Goal: Task Accomplishment & Management: Complete application form

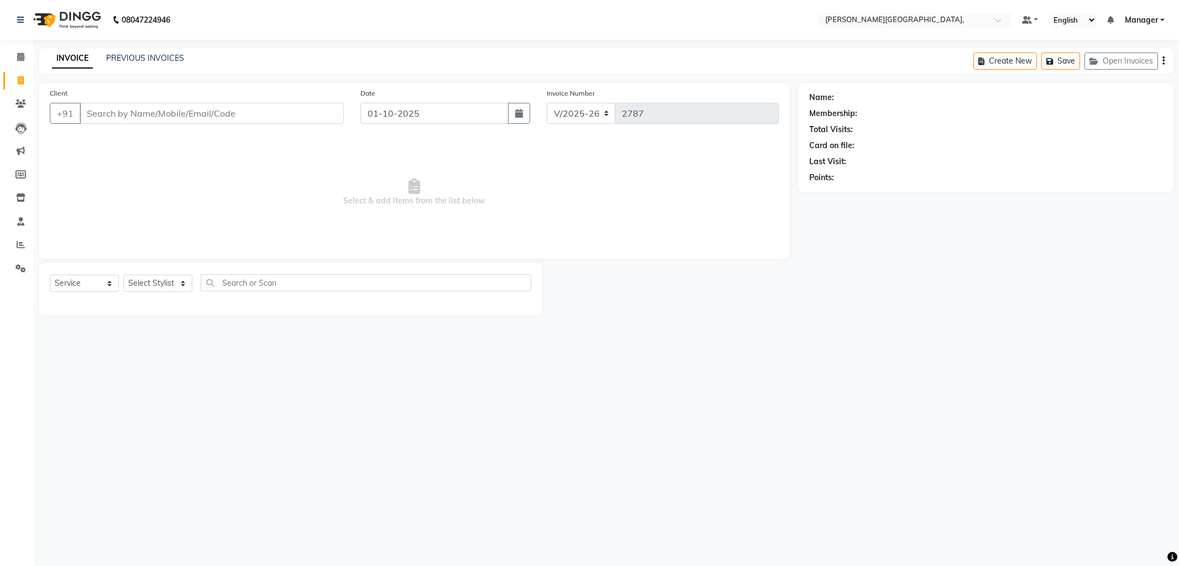
select select "6483"
select select "service"
click at [151, 281] on select "Select Stylist [PERSON_NAME] [PERSON_NAME] nails Manager [PERSON_NAME]" at bounding box center [157, 283] width 69 height 17
select select "84516"
click at [123, 275] on select "Select Stylist [PERSON_NAME] [PERSON_NAME] nails Manager [PERSON_NAME]" at bounding box center [157, 283] width 69 height 17
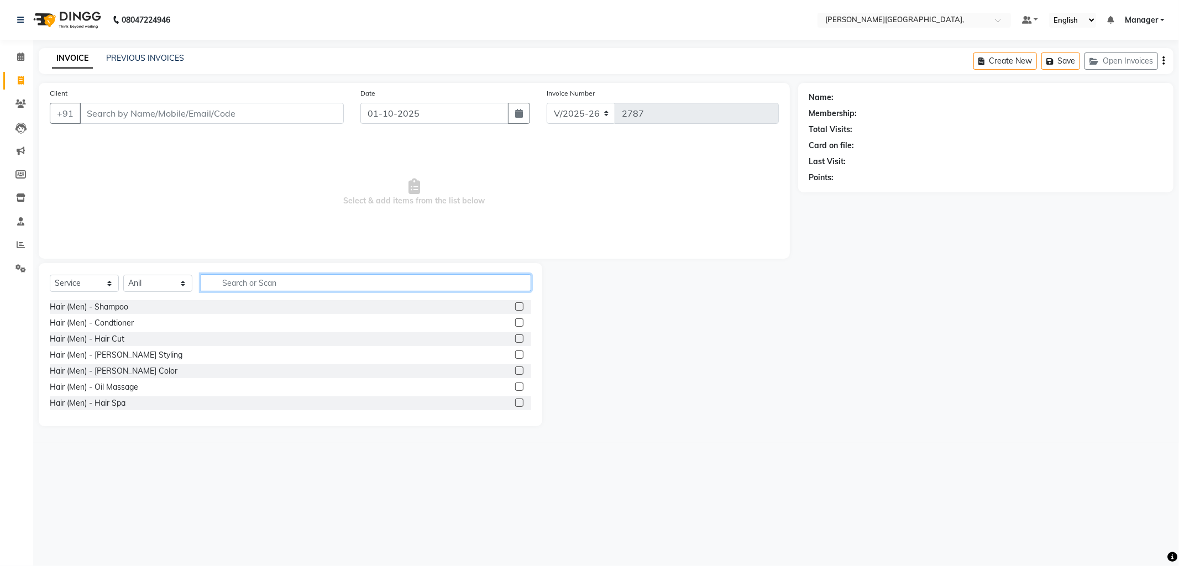
click at [273, 280] on input "text" at bounding box center [366, 282] width 331 height 17
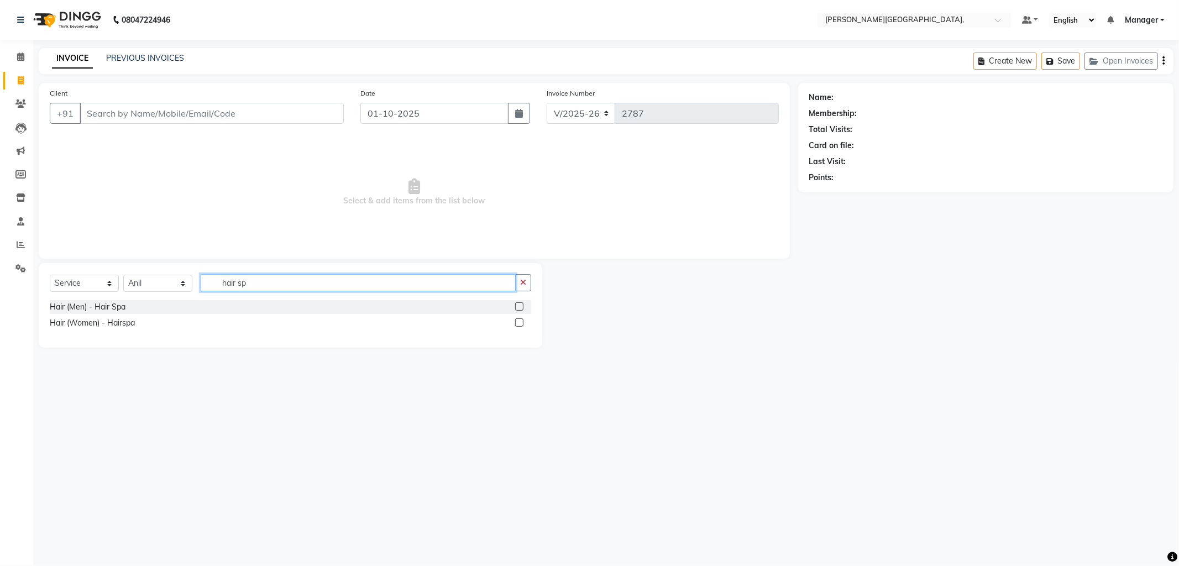
type input "hair sp"
click at [517, 322] on label at bounding box center [519, 322] width 8 height 8
click at [517, 322] on input "checkbox" at bounding box center [518, 323] width 7 height 7
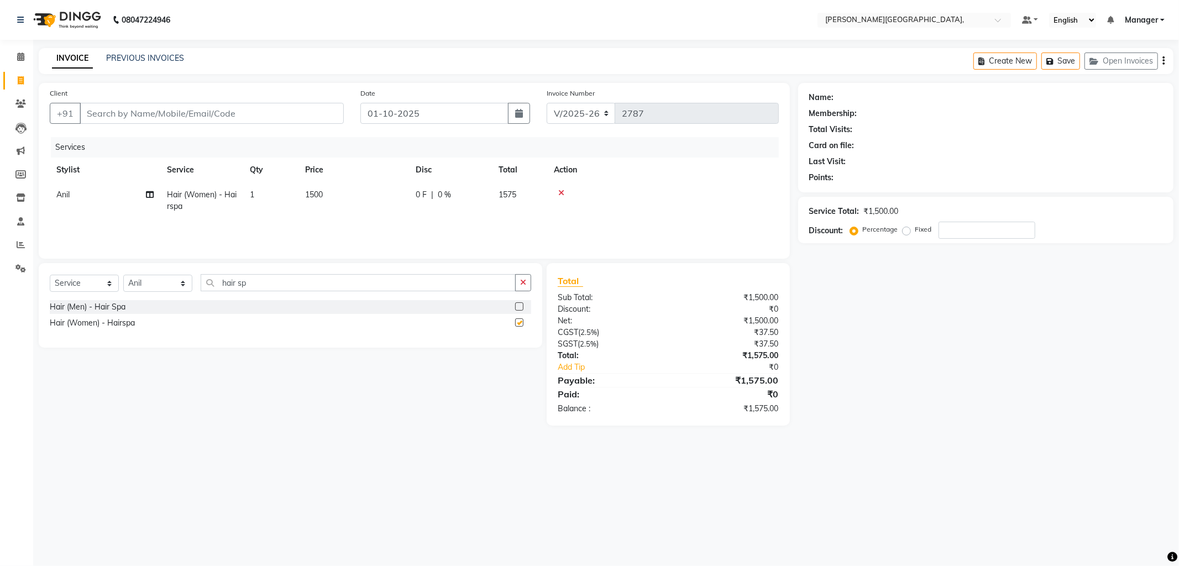
checkbox input "false"
click at [335, 191] on td "1500" at bounding box center [354, 200] width 111 height 36
click at [390, 195] on input "1500" at bounding box center [405, 197] width 97 height 17
type input "1"
type input "3000"
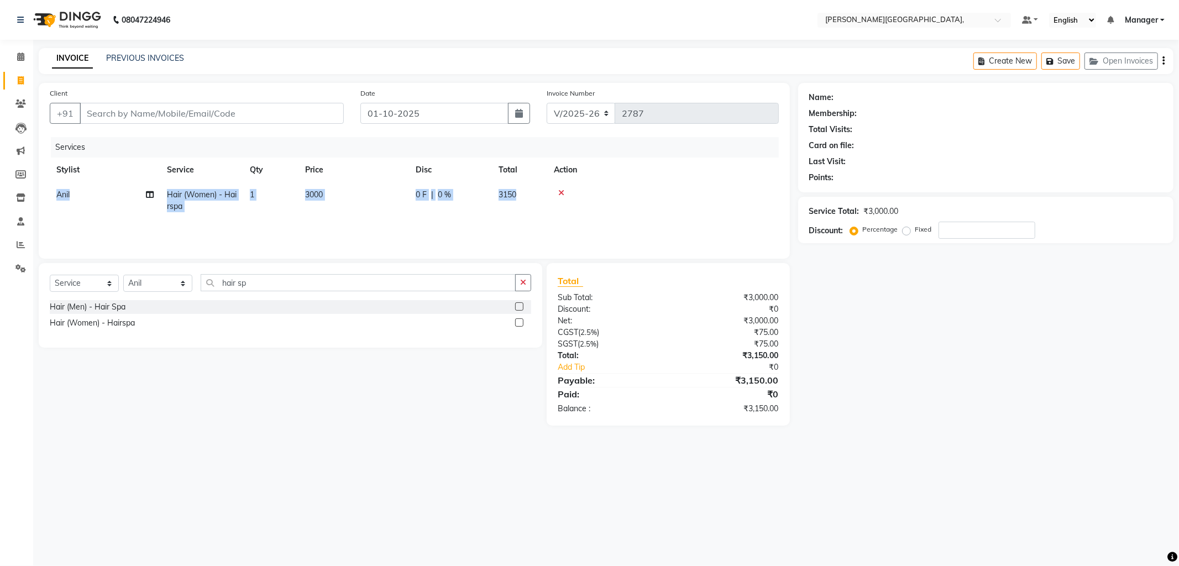
click at [649, 181] on table "Stylist Service Qty Price Disc Total Action Anil Hair (Women) - Hairspa 1 3000 …" at bounding box center [414, 188] width 729 height 61
click at [761, 189] on div at bounding box center [663, 193] width 218 height 8
click at [153, 274] on div "Select Service Product Membership Package Voucher Prepaid Gift Card Select Styl…" at bounding box center [291, 287] width 482 height 26
click at [160, 280] on select "Select Stylist [PERSON_NAME] [PERSON_NAME] nails Manager [PERSON_NAME]" at bounding box center [157, 283] width 69 height 17
select select "49451"
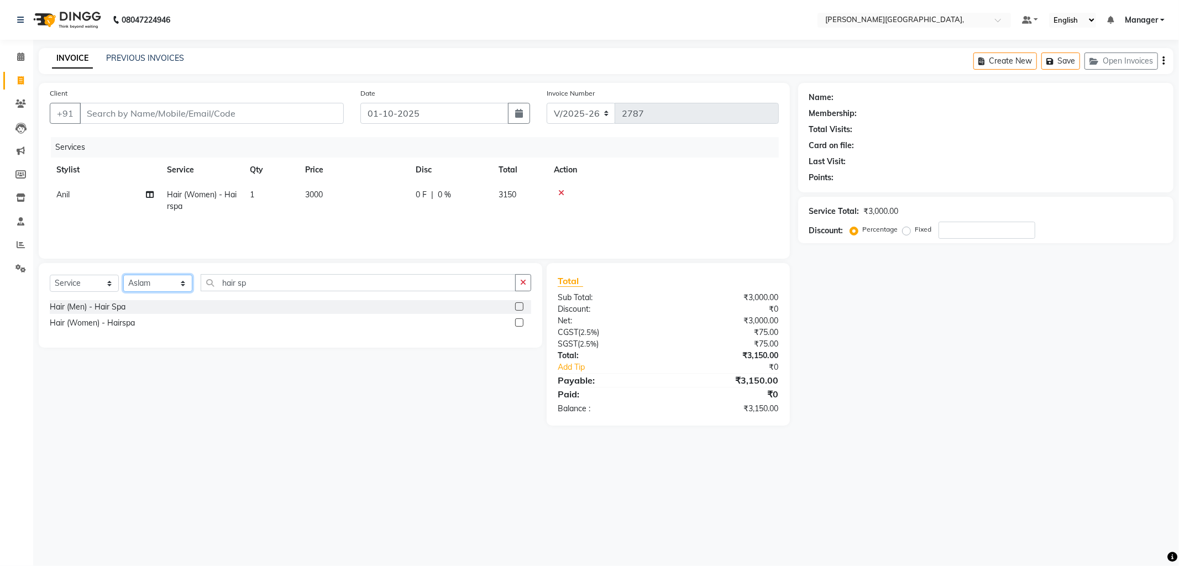
click at [123, 275] on select "Select Stylist [PERSON_NAME] [PERSON_NAME] nails Manager [PERSON_NAME]" at bounding box center [157, 283] width 69 height 17
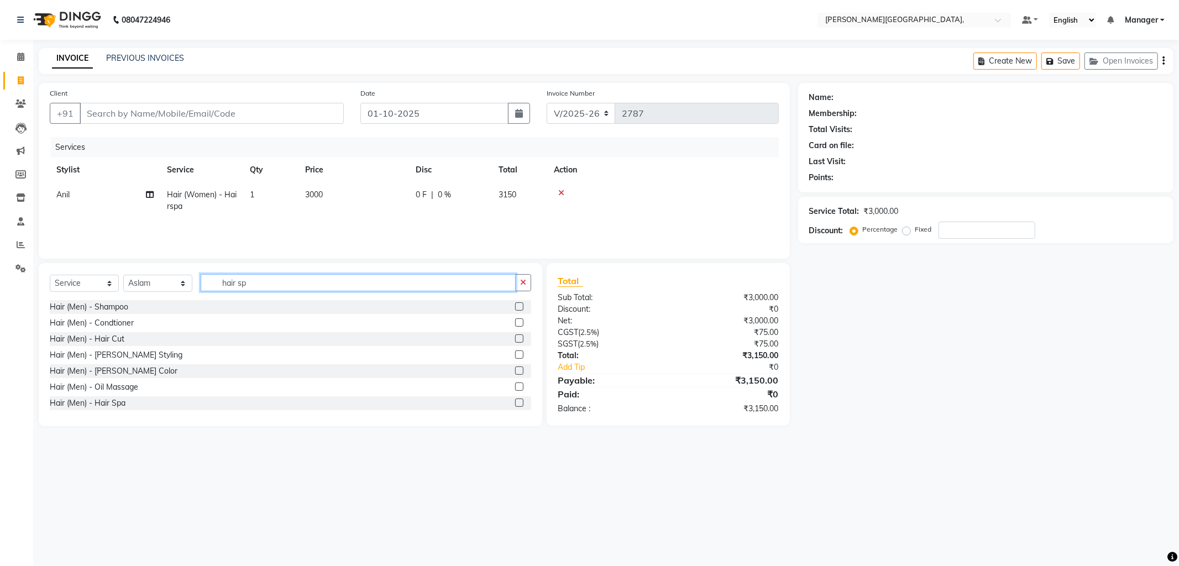
click at [273, 286] on input "hair sp" at bounding box center [358, 282] width 315 height 17
type input "hair c"
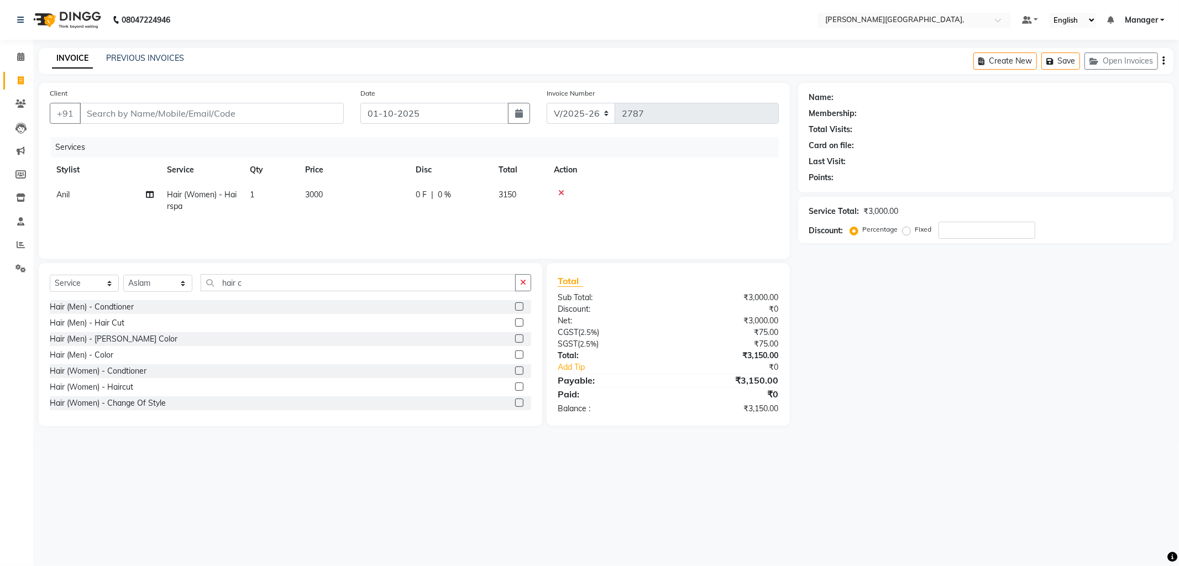
click at [515, 388] on label at bounding box center [519, 387] width 8 height 8
click at [515, 388] on input "checkbox" at bounding box center [518, 387] width 7 height 7
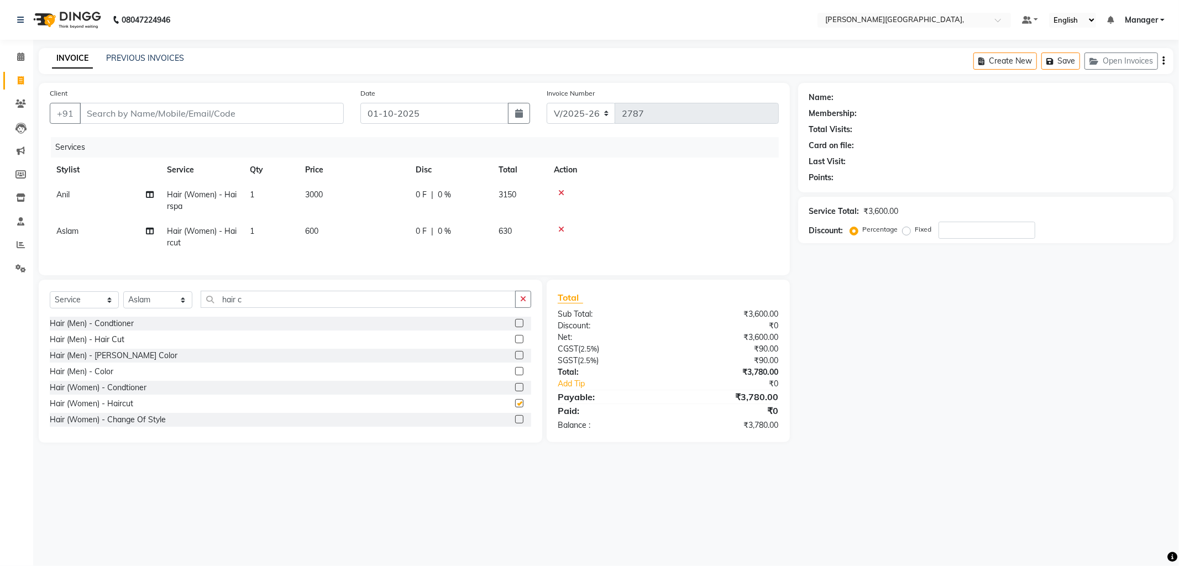
checkbox input "false"
click at [316, 114] on input "Client" at bounding box center [212, 113] width 264 height 21
type input "9"
type input "0"
type input "9999470873"
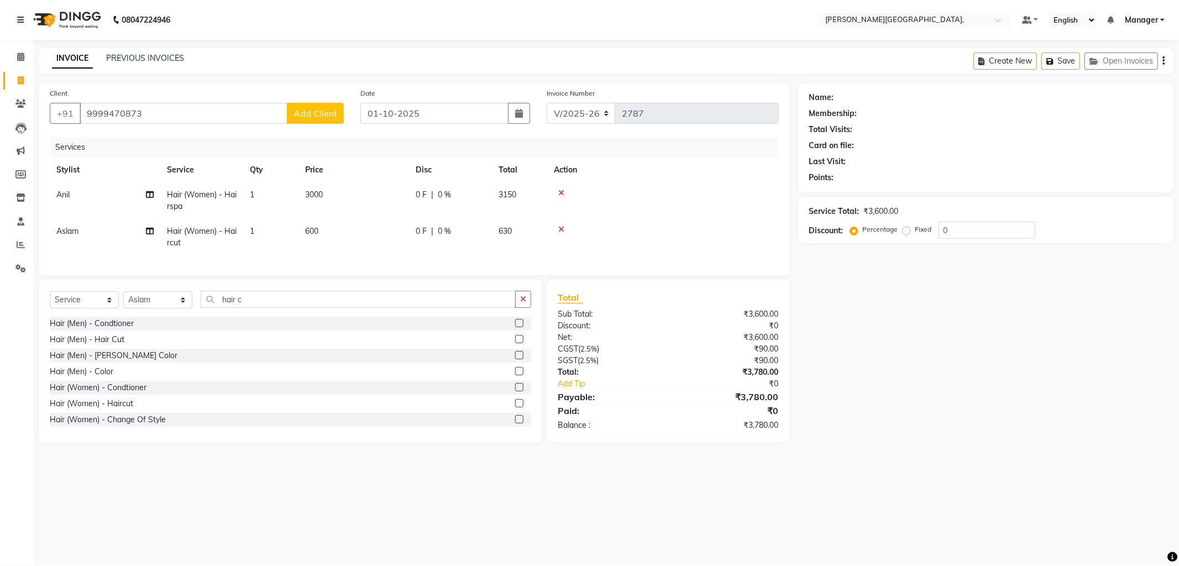
click at [317, 111] on span "Add Client" at bounding box center [316, 113] width 44 height 11
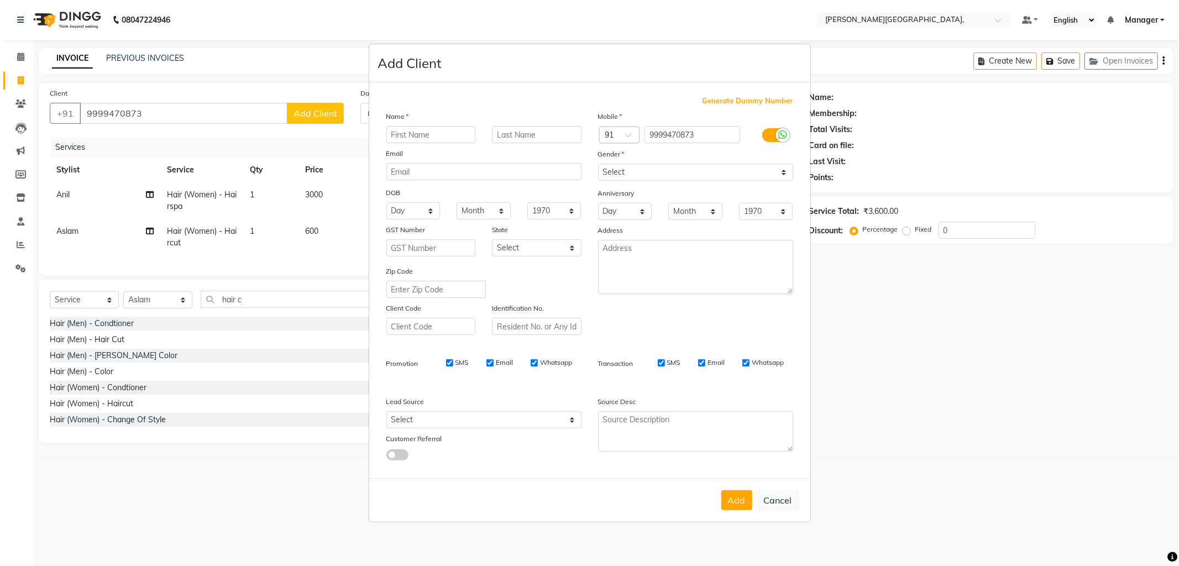
click at [457, 137] on input "text" at bounding box center [431, 134] width 90 height 17
type input "mam"
click at [517, 137] on input "text" at bounding box center [537, 134] width 90 height 17
click at [620, 172] on select "Select [DEMOGRAPHIC_DATA] [DEMOGRAPHIC_DATA] Other Prefer Not To Say" at bounding box center [695, 172] width 195 height 17
select select "[DEMOGRAPHIC_DATA]"
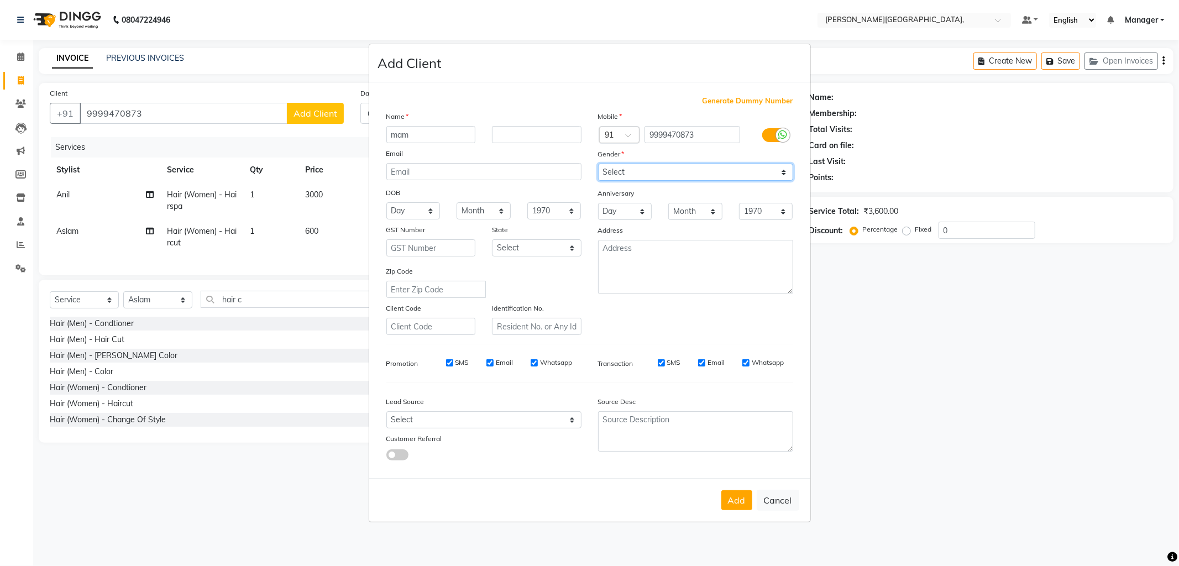
click at [598, 164] on select "Select [DEMOGRAPHIC_DATA] [DEMOGRAPHIC_DATA] Other Prefer Not To Say" at bounding box center [695, 172] width 195 height 17
click at [730, 505] on button "Add" at bounding box center [736, 500] width 31 height 20
select select
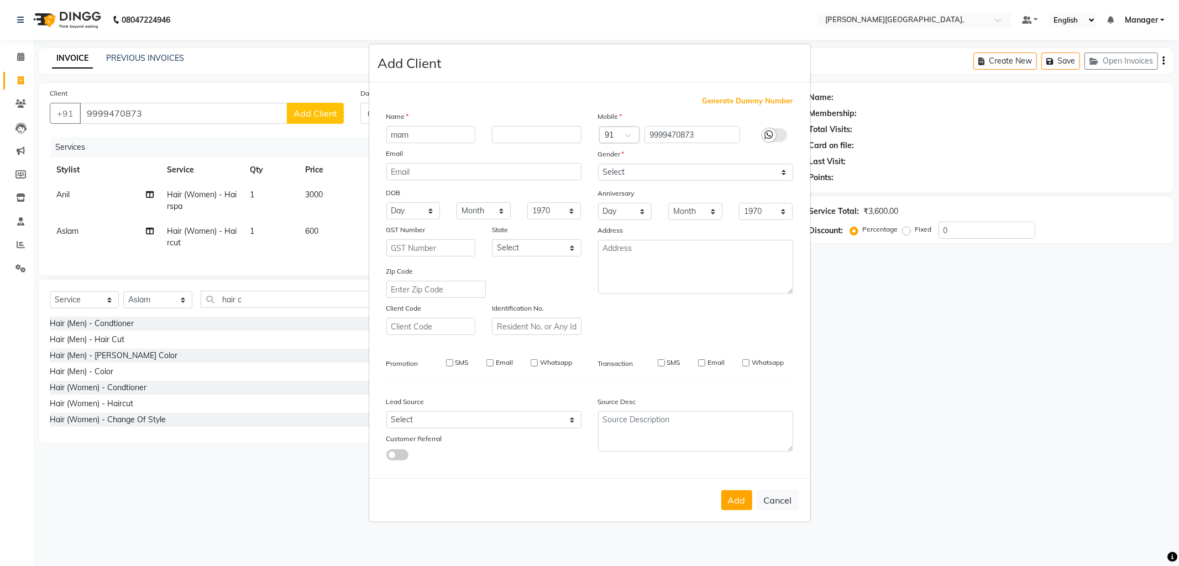
select select
checkbox input "false"
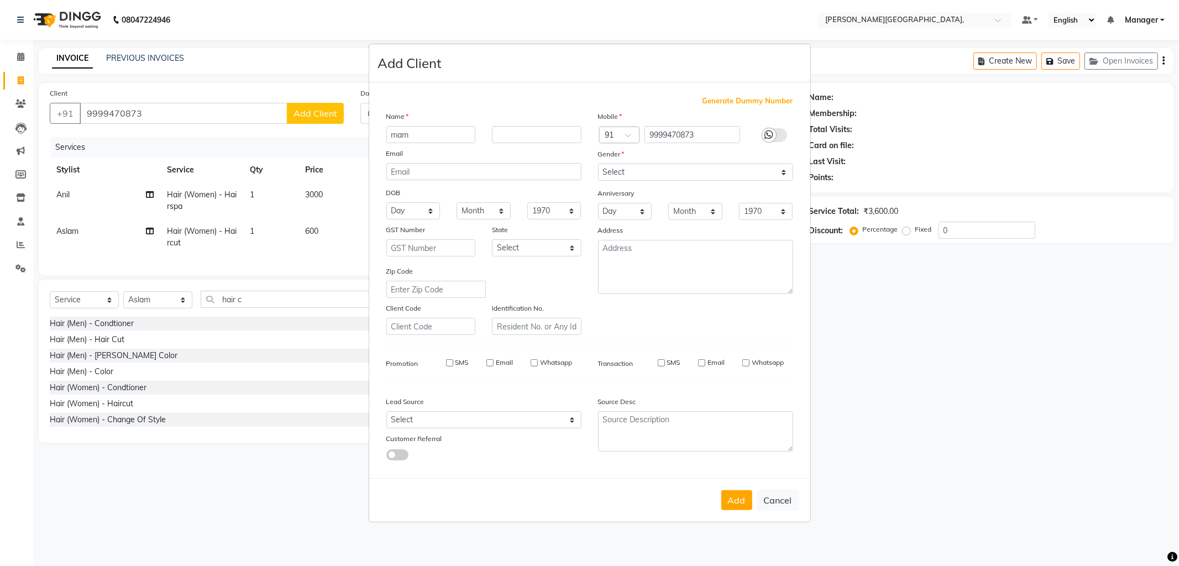
checkbox input "false"
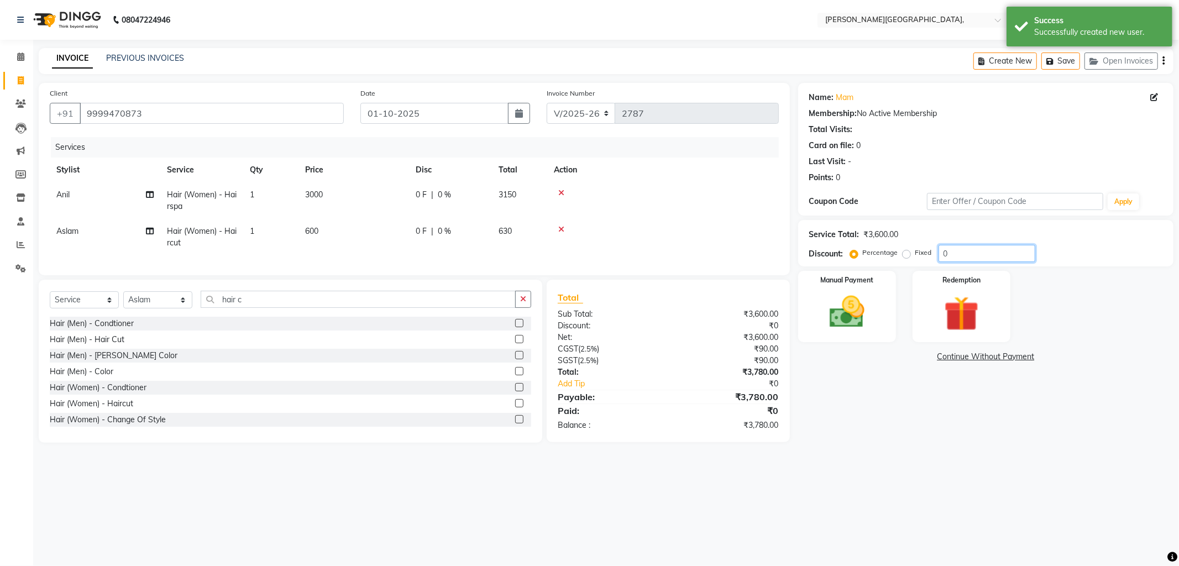
click at [966, 255] on input "0" at bounding box center [987, 253] width 97 height 17
type input "25"
click at [1078, 274] on div "Manual Payment Redemption" at bounding box center [986, 306] width 392 height 71
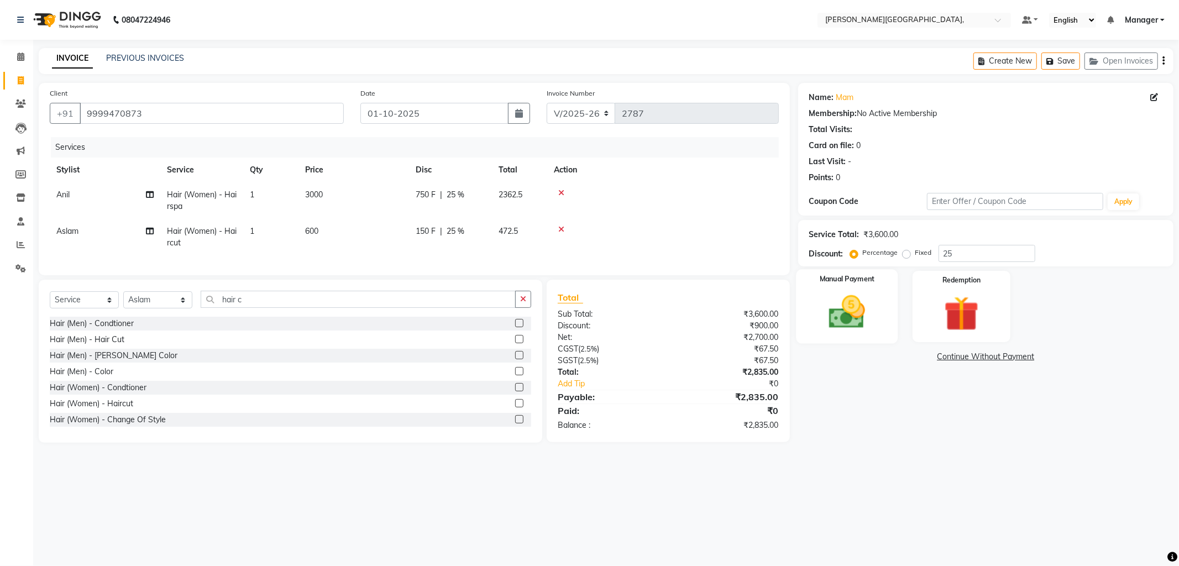
click at [855, 307] on img at bounding box center [847, 312] width 59 height 42
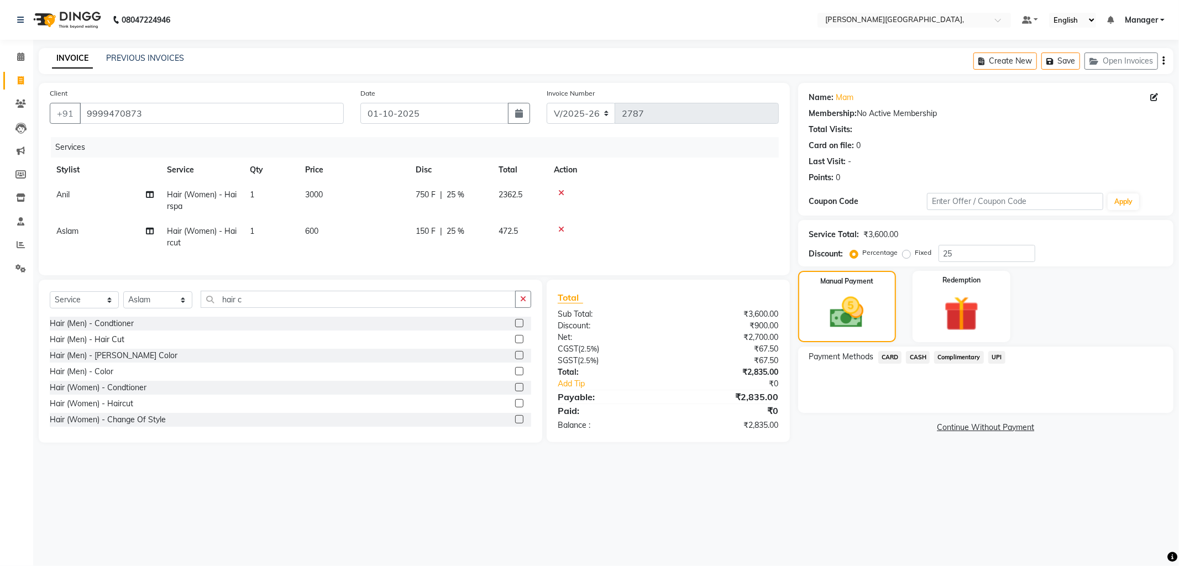
click at [998, 358] on span "UPI" at bounding box center [997, 357] width 17 height 13
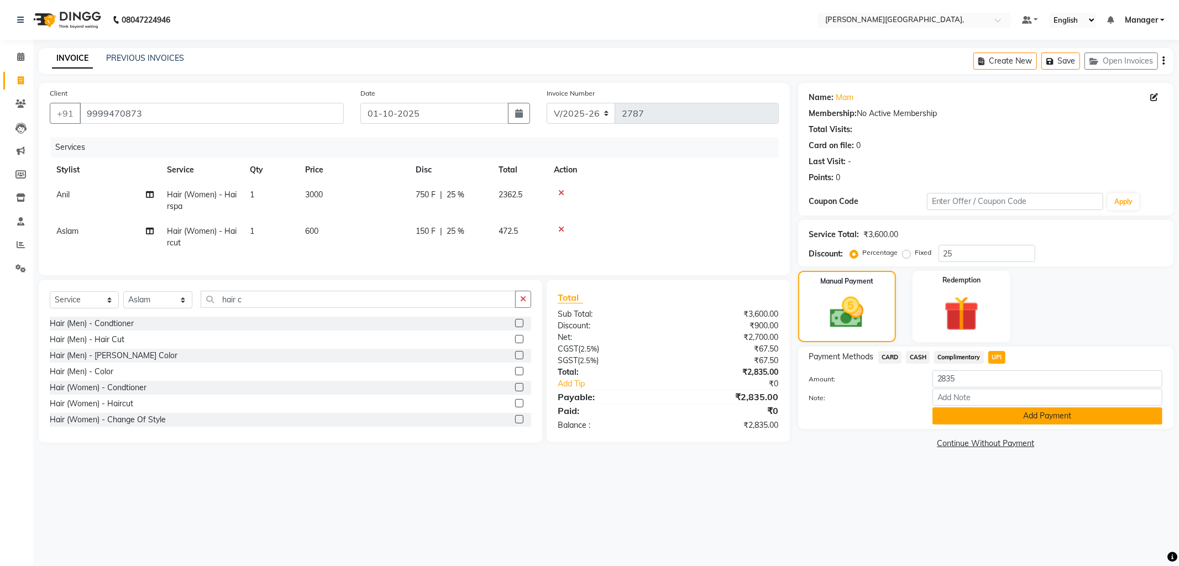
click at [991, 424] on button "Add Payment" at bounding box center [1048, 415] width 230 height 17
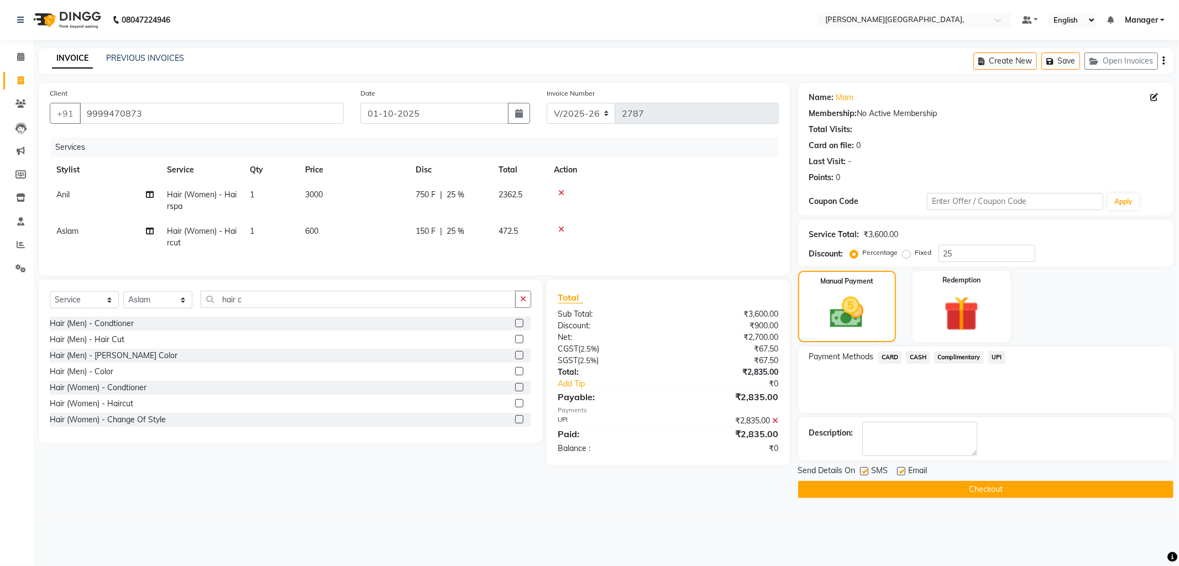
click at [965, 487] on button "Checkout" at bounding box center [985, 489] width 375 height 17
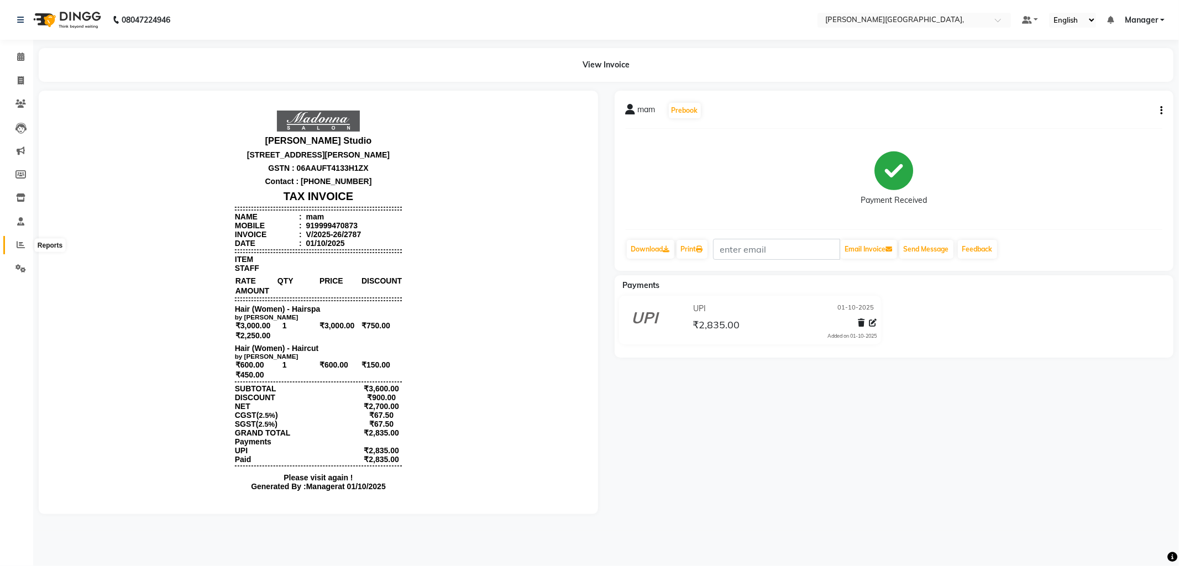
click at [19, 243] on icon at bounding box center [21, 244] width 8 height 8
